Goal: Browse casually: Explore the website without a specific task or goal

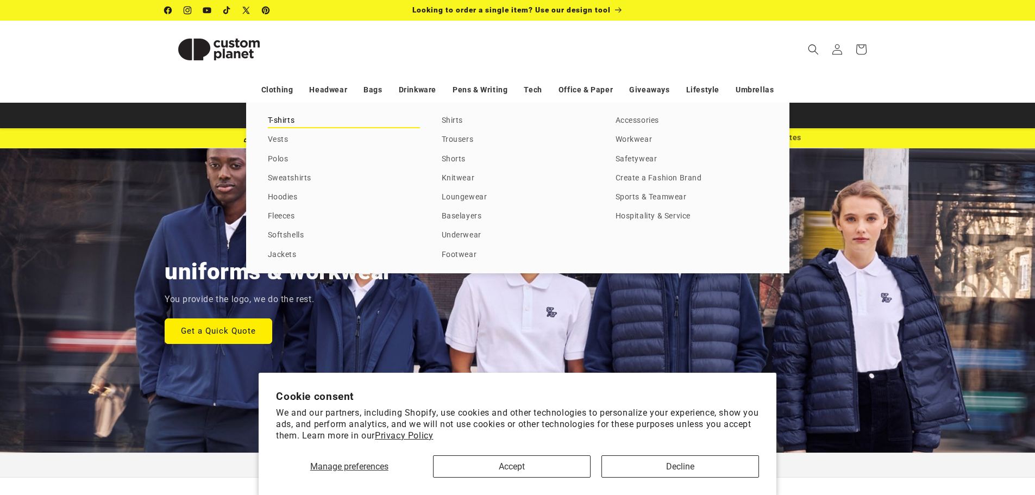
click at [278, 117] on link "T-shirts" at bounding box center [344, 121] width 152 height 15
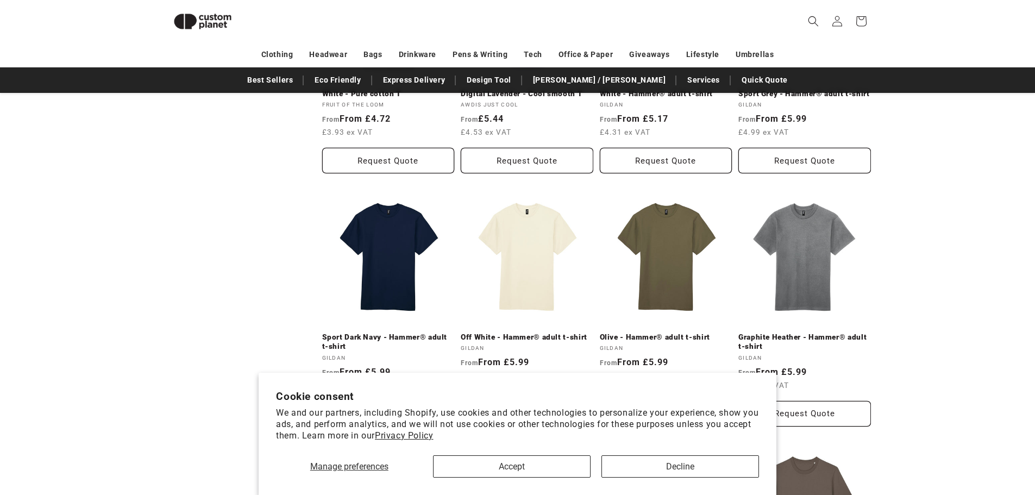
scroll to position [637, 0]
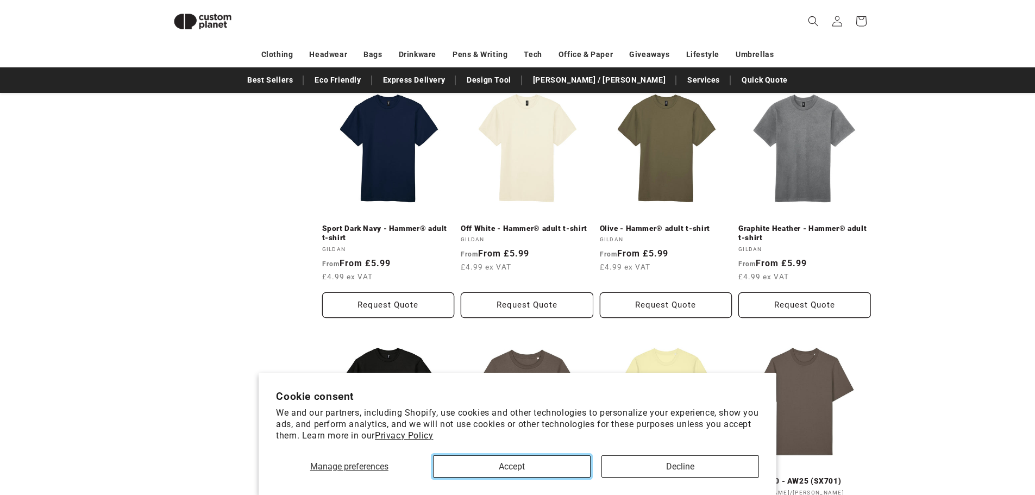
click at [474, 458] on button "Accept" at bounding box center [512, 466] width 158 height 22
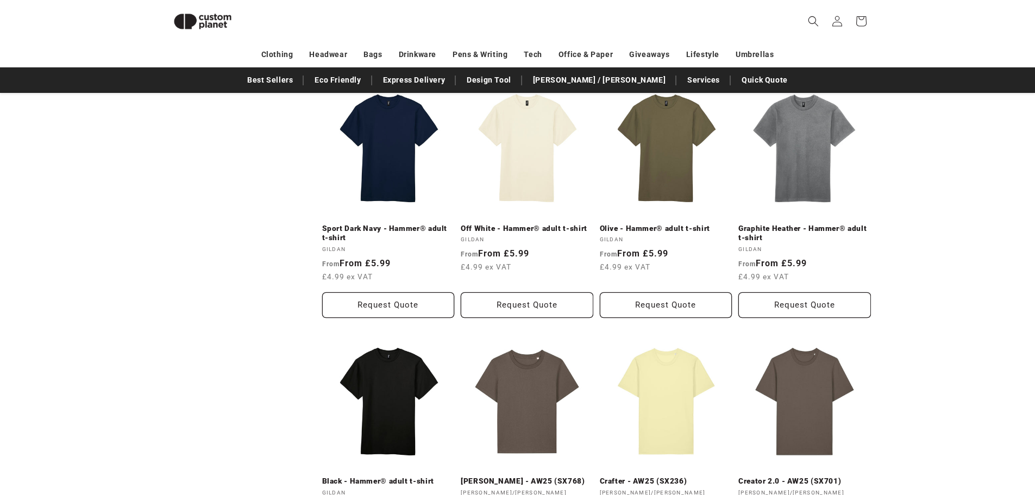
scroll to position [583, 0]
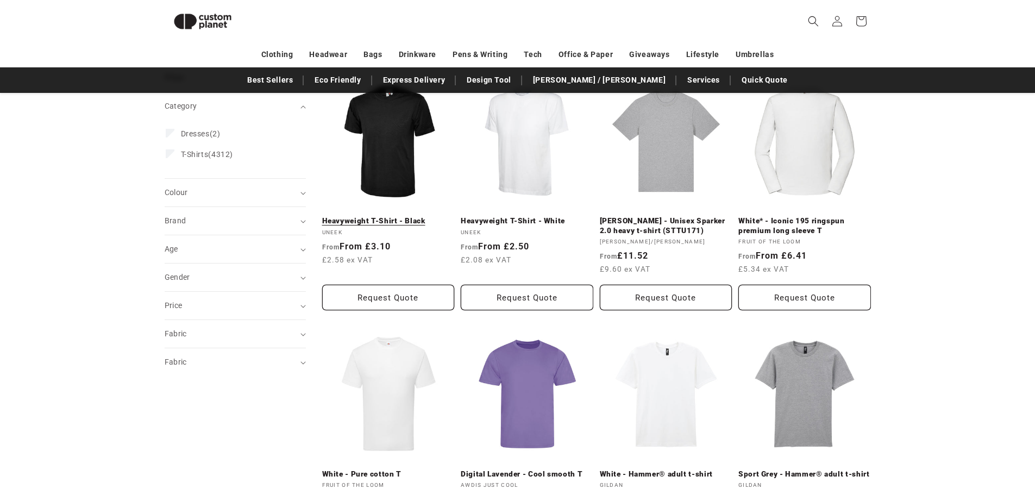
scroll to position [40, 0]
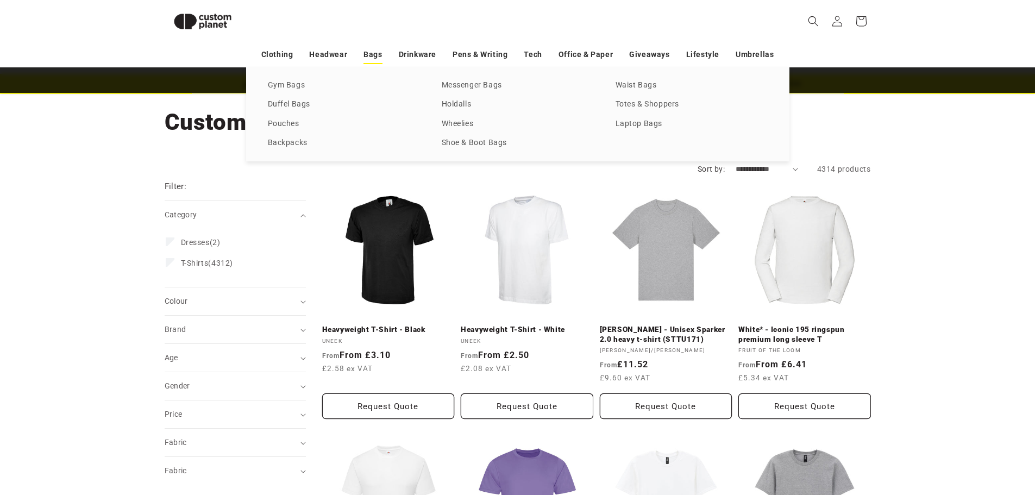
click at [367, 54] on link "Bags" at bounding box center [372, 54] width 18 height 19
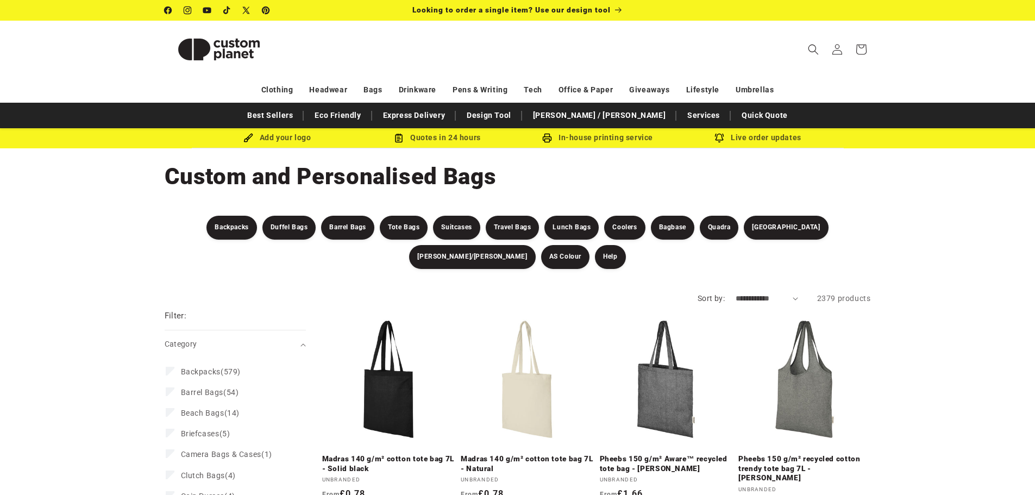
scroll to position [54, 0]
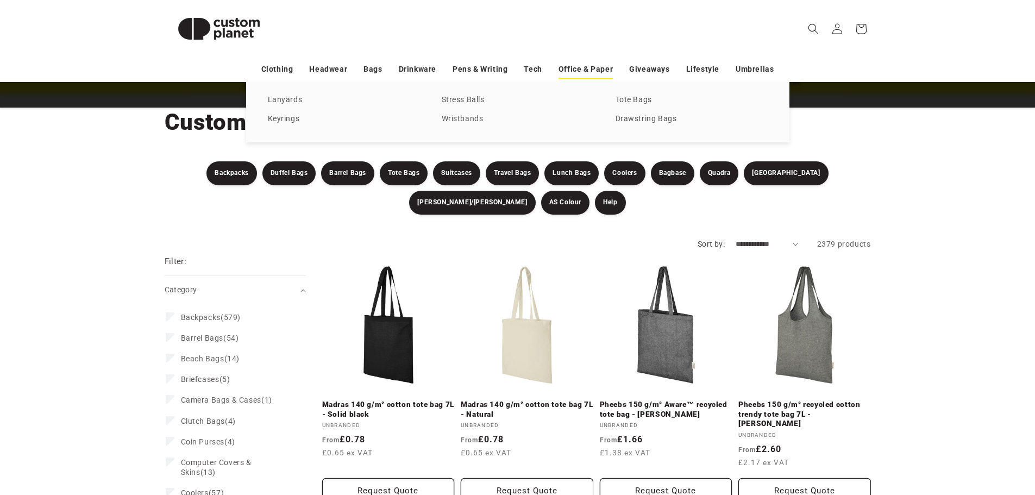
drag, startPoint x: 649, startPoint y: 65, endPoint x: 594, endPoint y: 67, distance: 54.9
click at [649, 65] on link "Giveaways" at bounding box center [649, 69] width 40 height 19
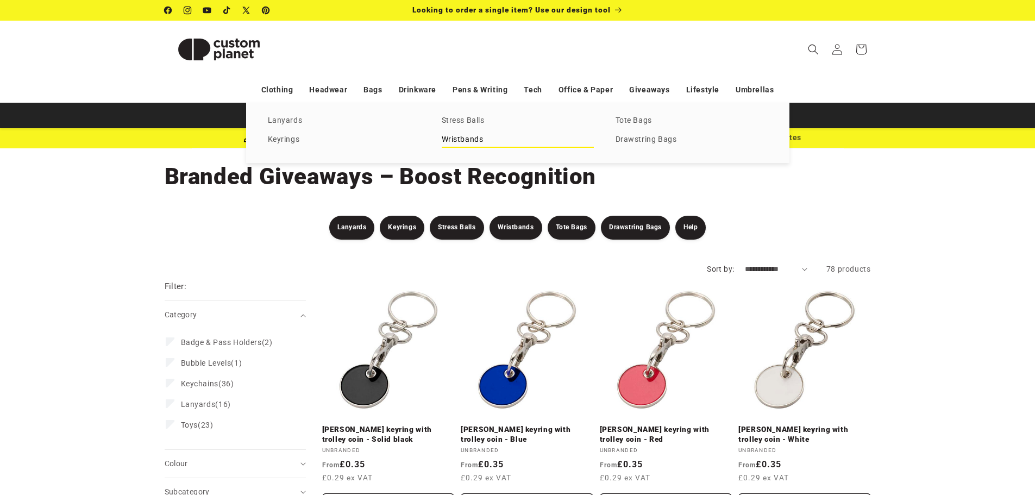
click at [466, 134] on link "Wristbands" at bounding box center [518, 140] width 152 height 15
click at [284, 117] on link "Caps" at bounding box center [344, 121] width 152 height 15
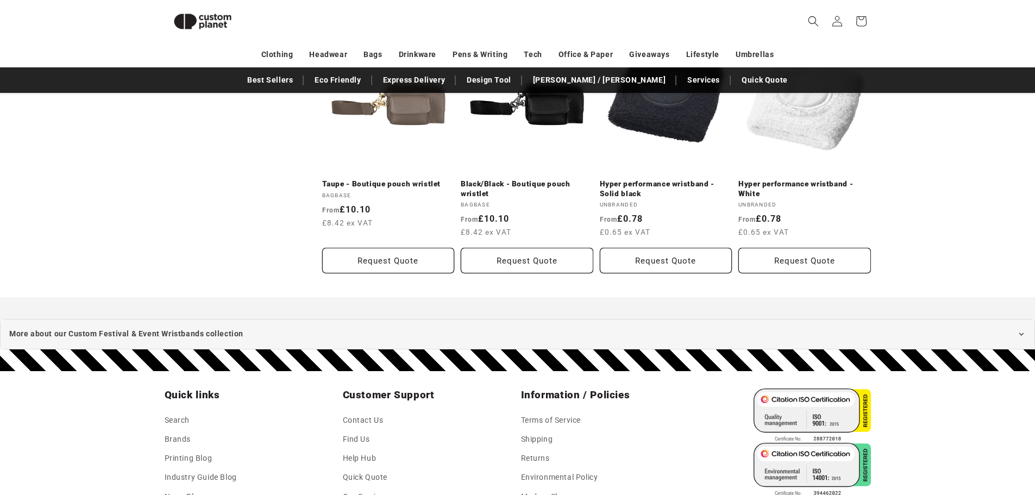
scroll to position [528, 0]
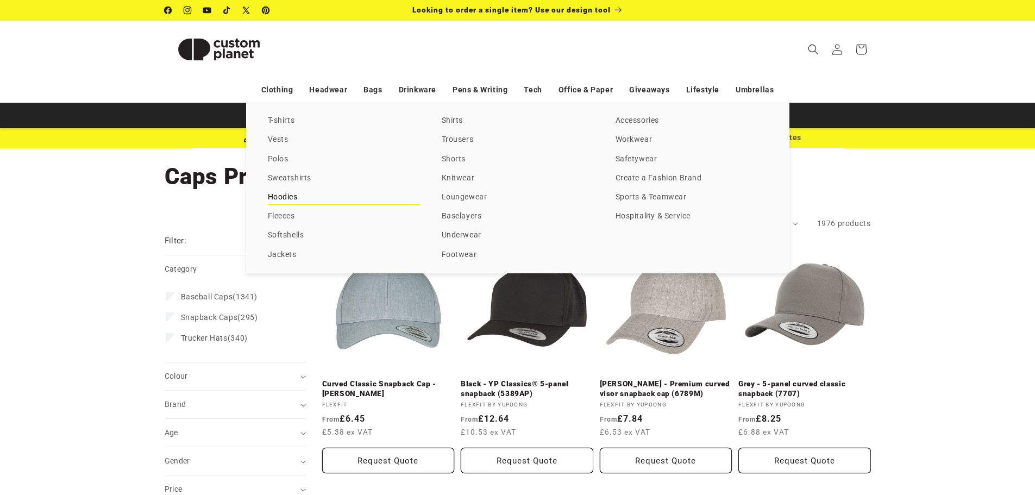
click at [282, 198] on link "Hoodies" at bounding box center [344, 197] width 152 height 15
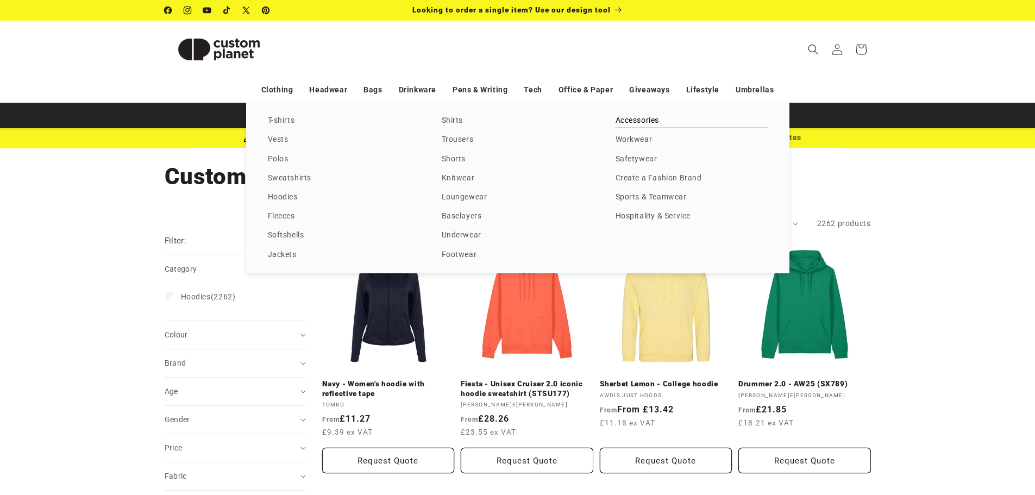
click at [626, 118] on link "Accessories" at bounding box center [691, 121] width 152 height 15
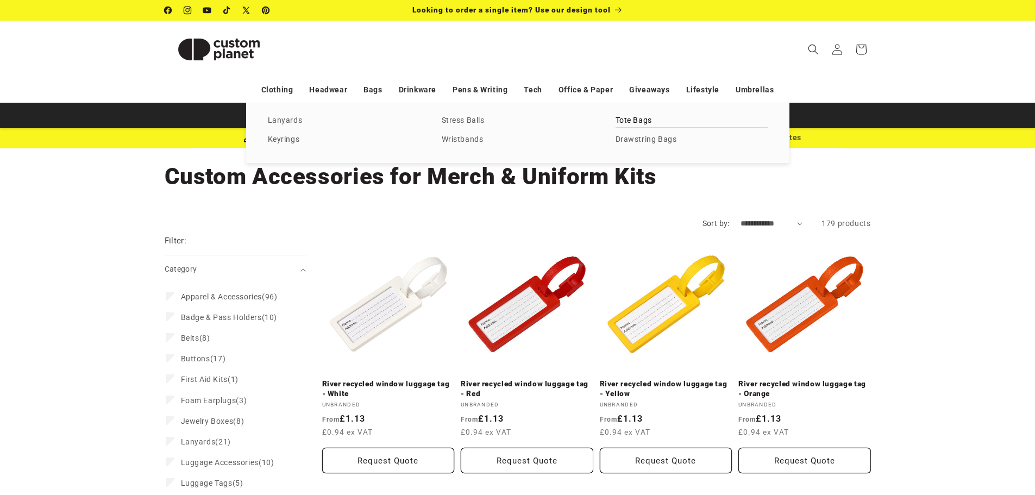
click at [631, 122] on link "Tote Bags" at bounding box center [691, 121] width 152 height 15
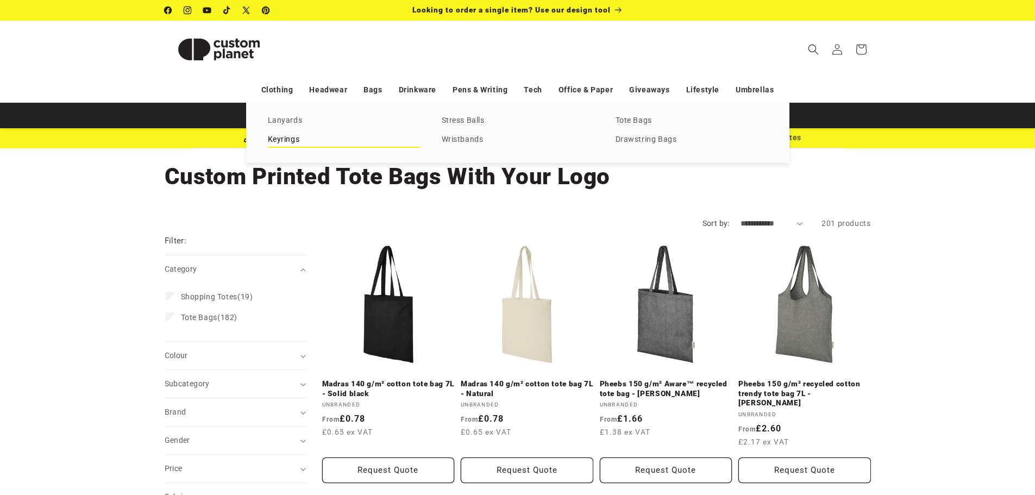
click at [282, 143] on link "Keyrings" at bounding box center [344, 140] width 152 height 15
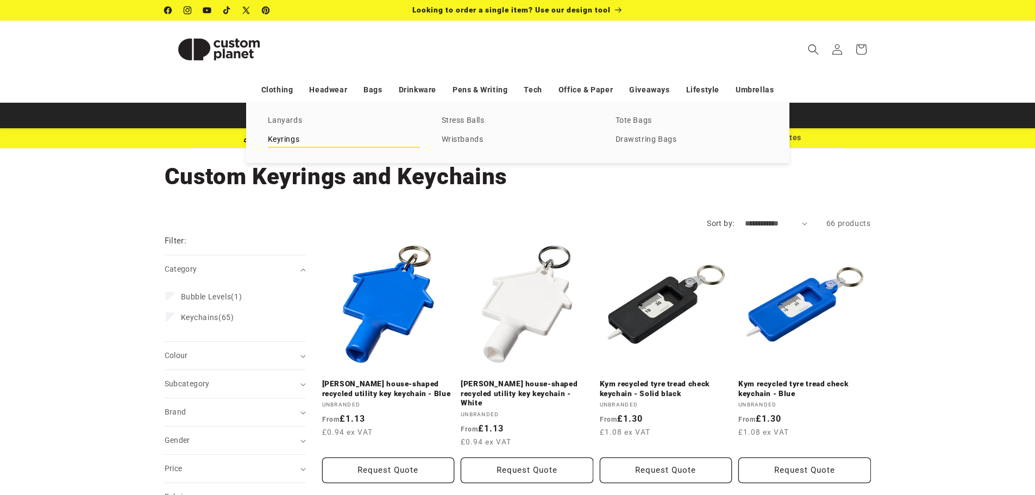
click at [294, 140] on link "Keyrings" at bounding box center [344, 140] width 152 height 15
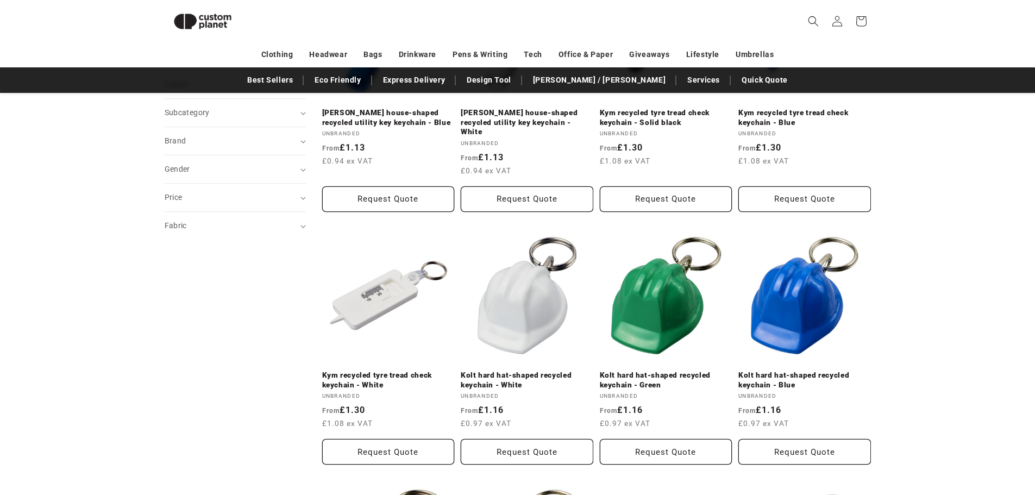
scroll to position [39, 0]
